Goal: Navigation & Orientation: Find specific page/section

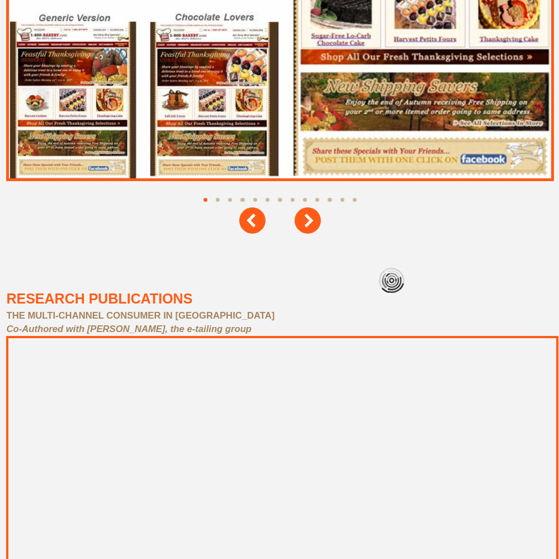
scroll to position [5028, 0]
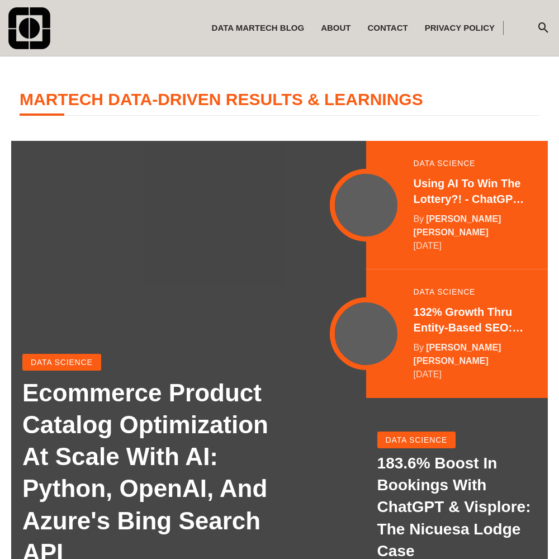
scroll to position [221, 0]
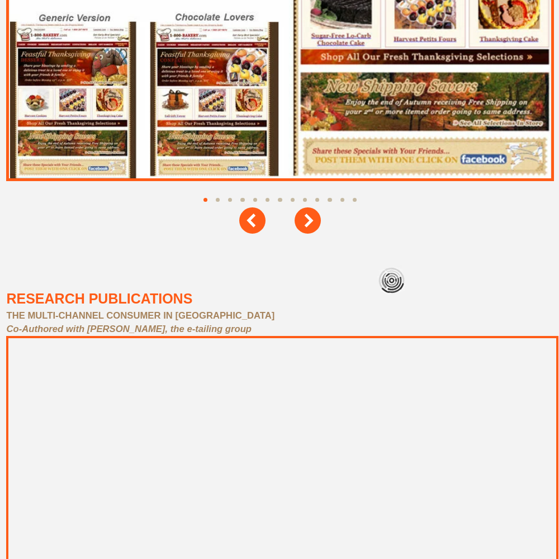
scroll to position [5028, 0]
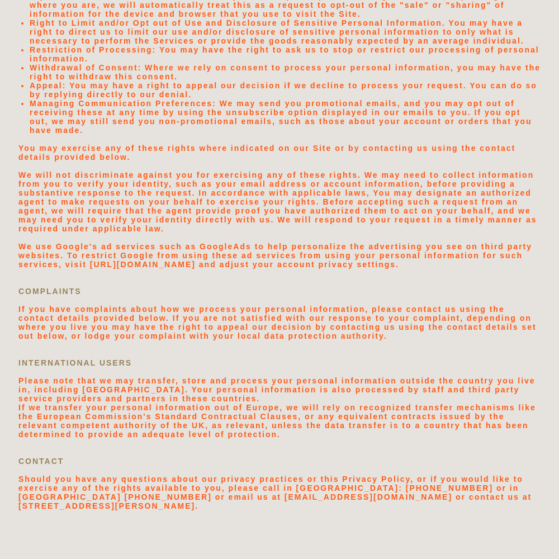
scroll to position [2374, 0]
